Goal: Navigation & Orientation: Understand site structure

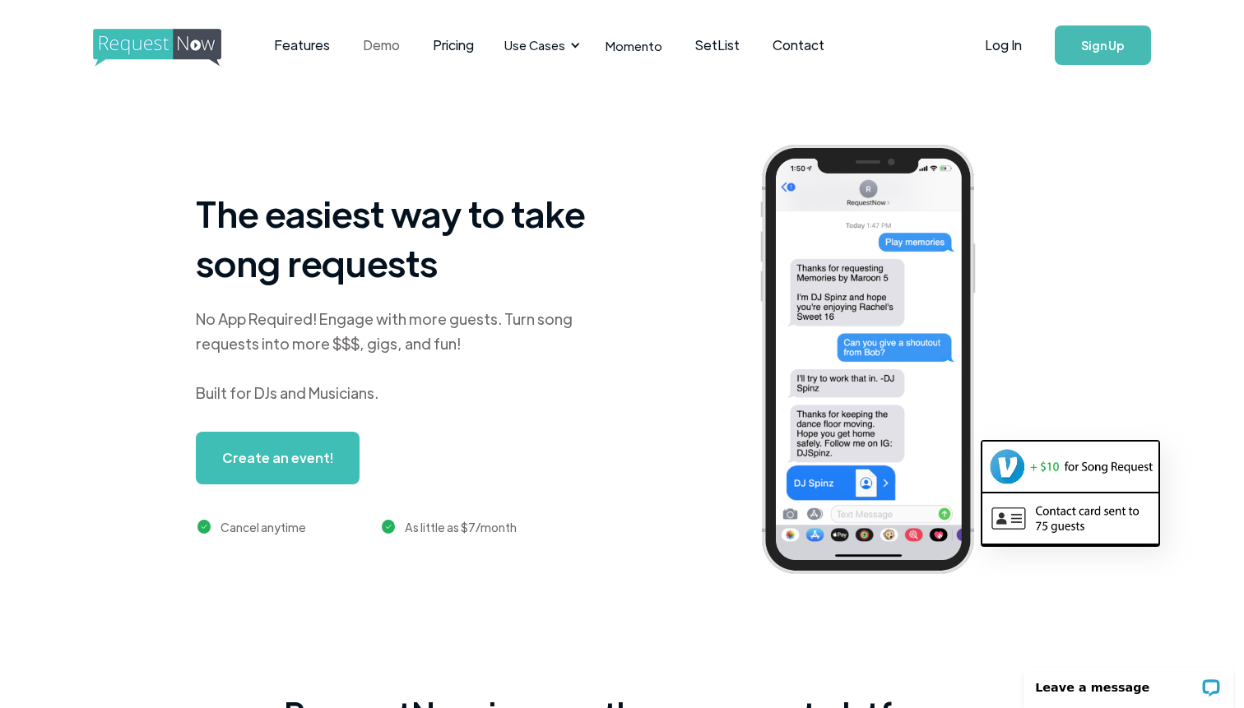
click at [377, 48] on link "Demo" at bounding box center [381, 45] width 70 height 51
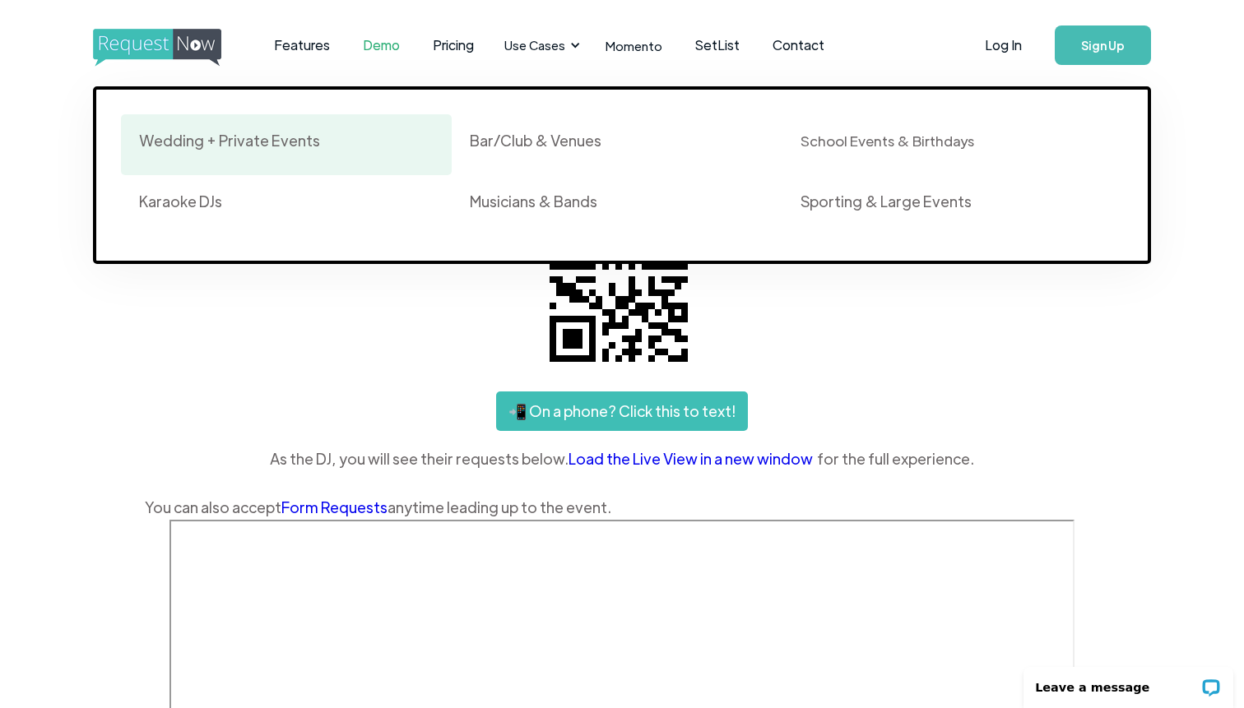
click at [275, 137] on div "Wedding + Private Events" at bounding box center [229, 141] width 181 height 20
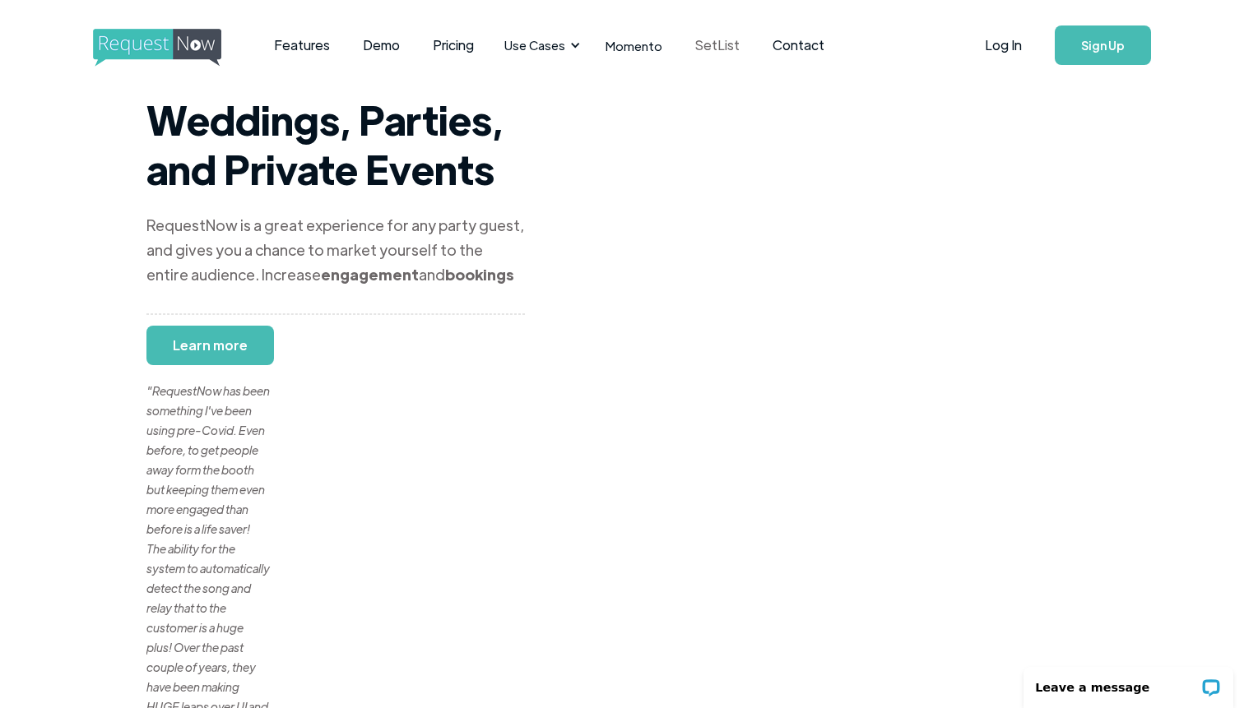
click at [705, 44] on link "SetList" at bounding box center [717, 45] width 77 height 51
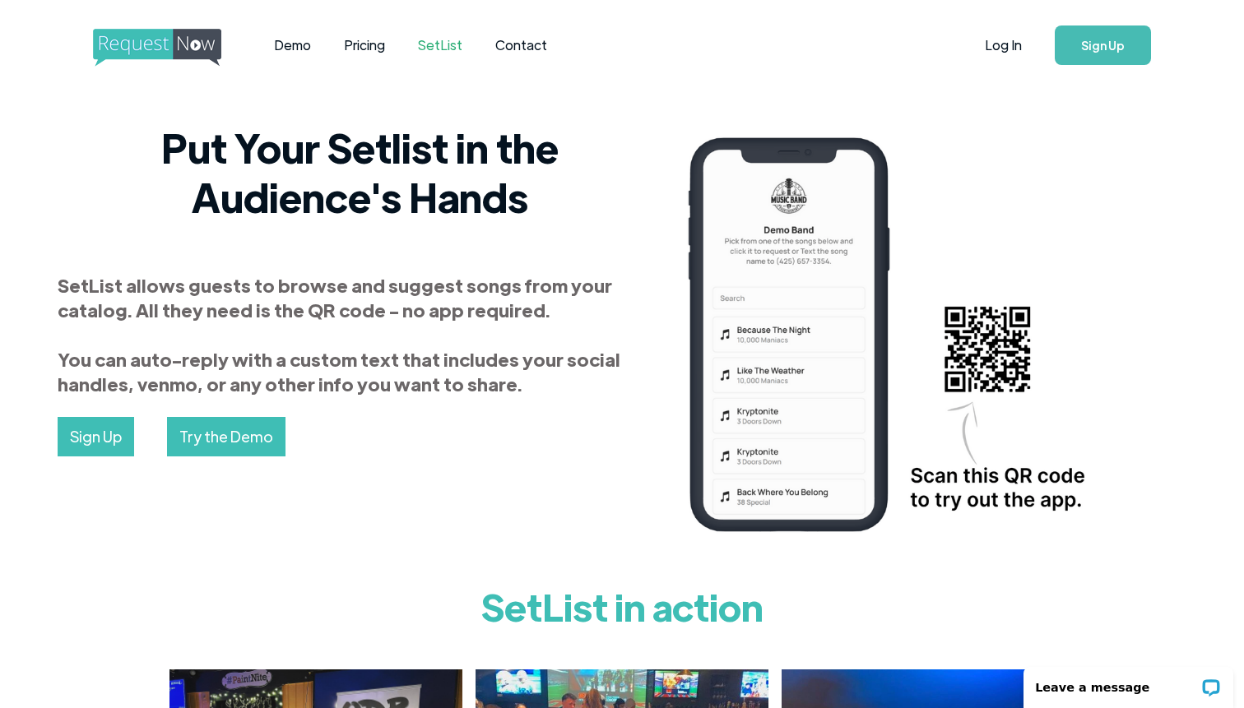
click at [436, 43] on link "SetList" at bounding box center [440, 45] width 77 height 51
